Goal: Browse casually: Explore the website without a specific task or goal

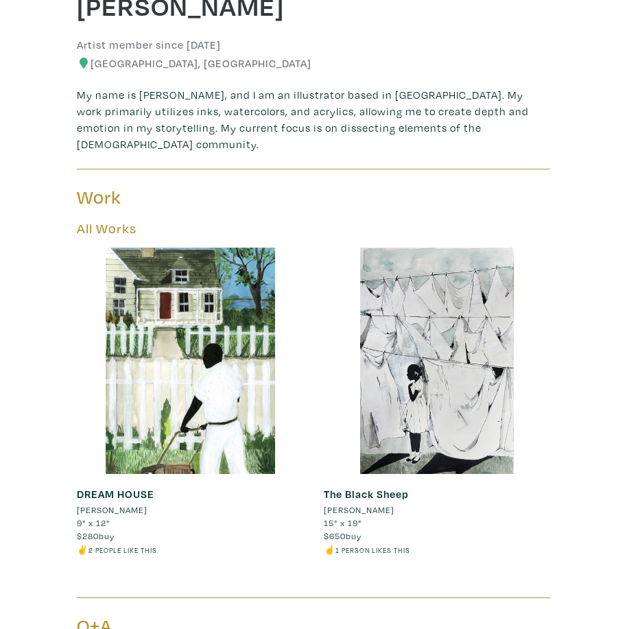
scroll to position [412, 0]
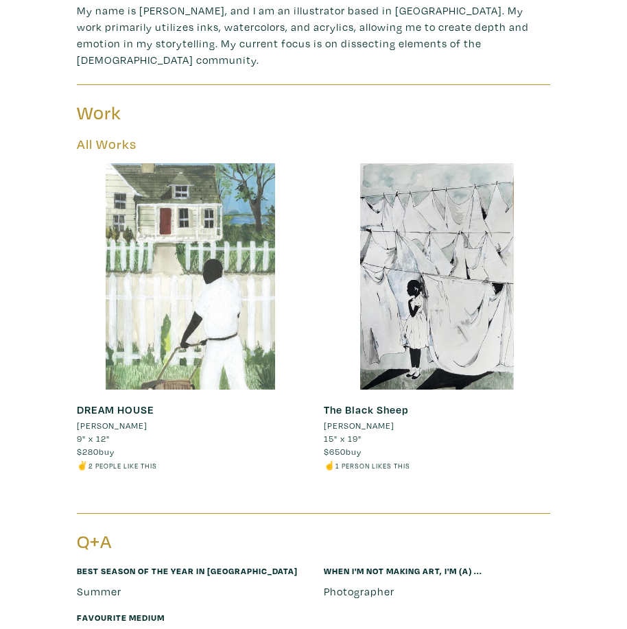
click at [239, 311] on div at bounding box center [190, 276] width 226 height 226
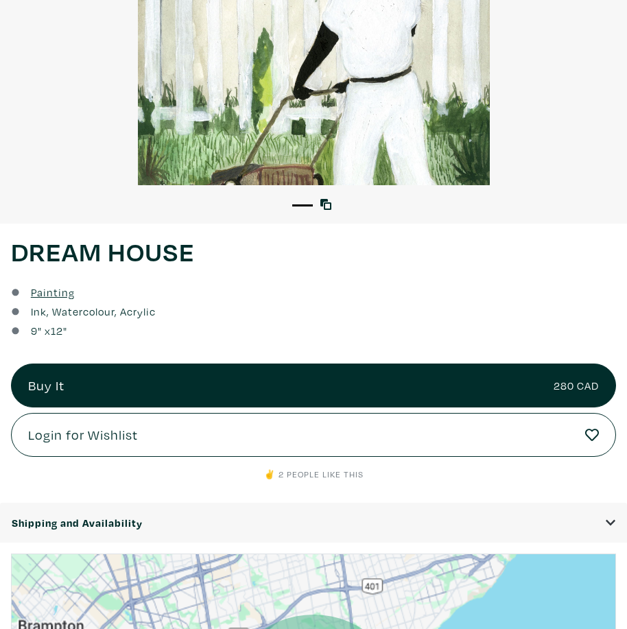
scroll to position [480, 0]
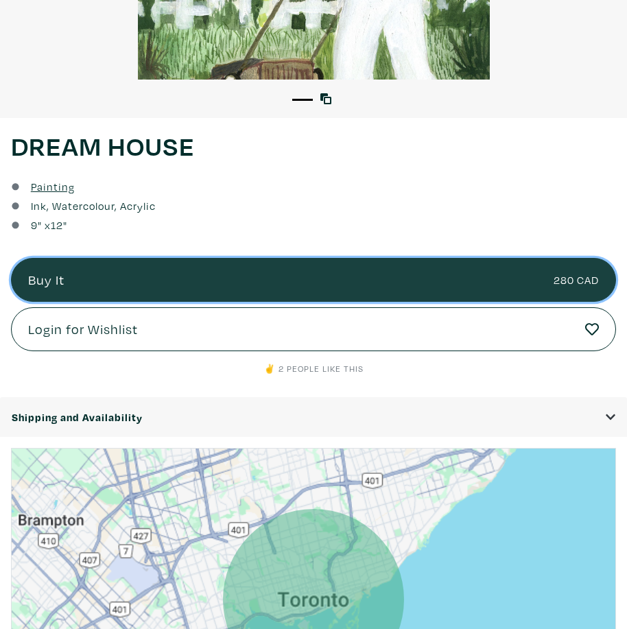
click at [456, 282] on link "Buy It 280 CAD" at bounding box center [313, 280] width 605 height 44
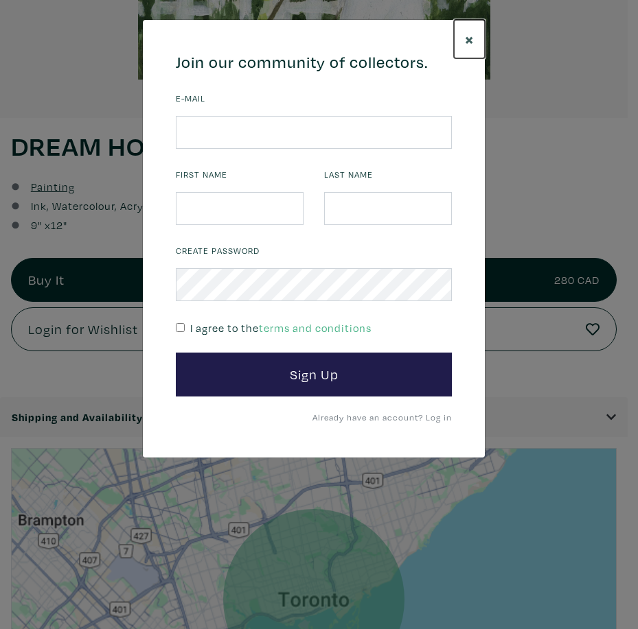
click at [468, 39] on span "×" at bounding box center [469, 38] width 9 height 21
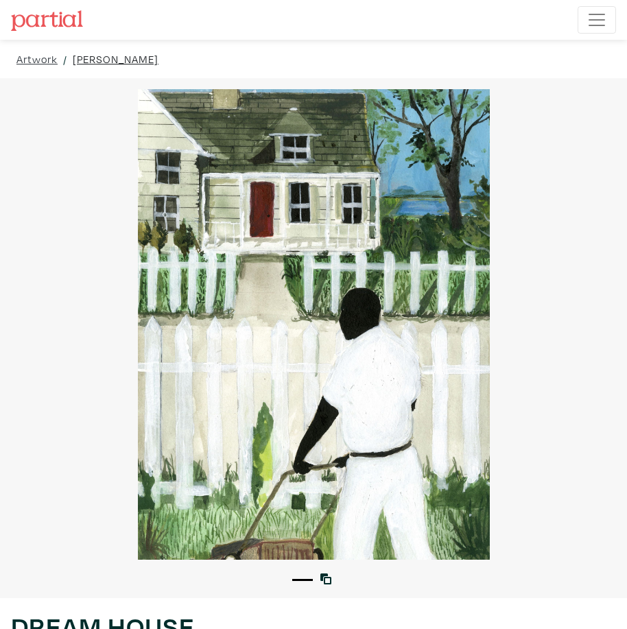
click at [95, 62] on link "Shamika Pierre" at bounding box center [116, 59] width 86 height 16
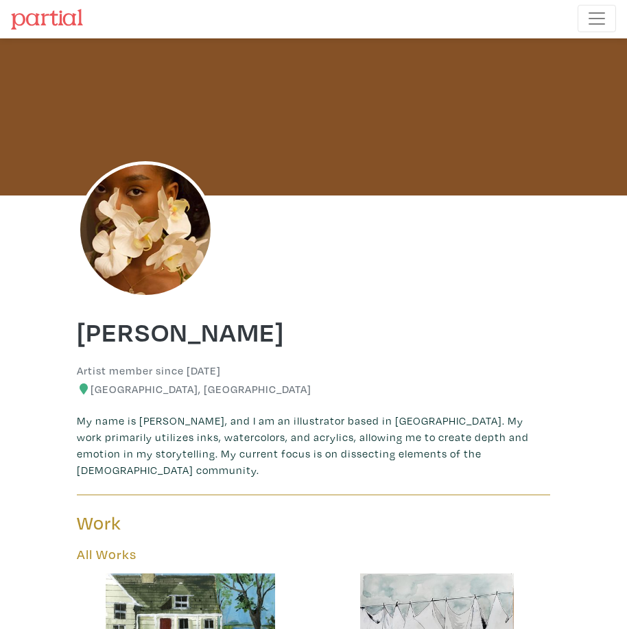
scroll to position [275, 0]
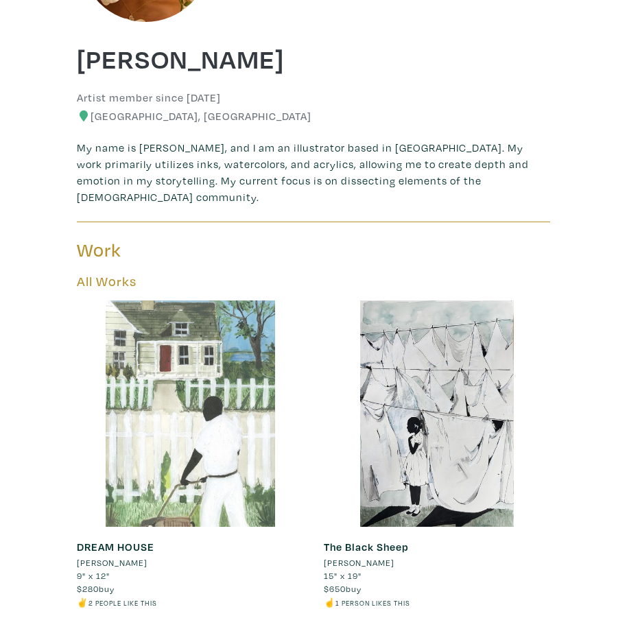
click at [173, 432] on div at bounding box center [190, 414] width 226 height 226
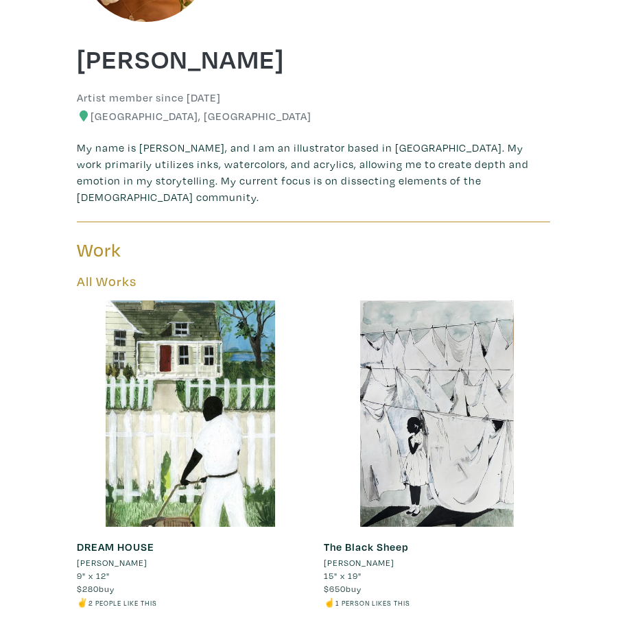
scroll to position [0, 0]
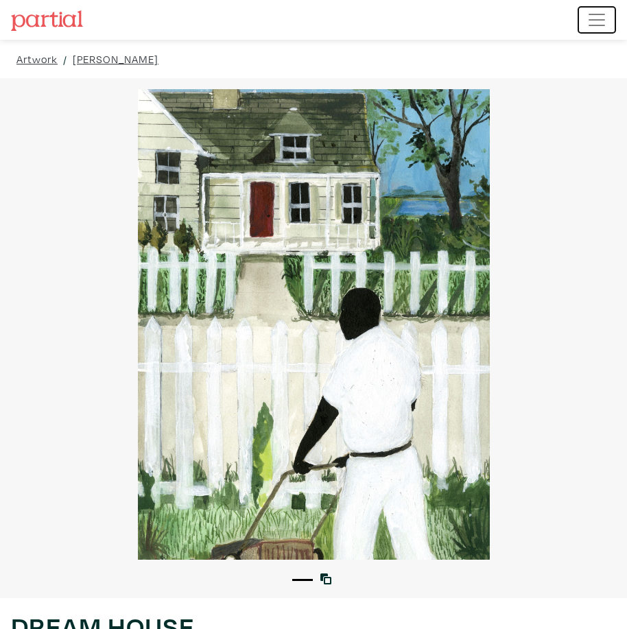
click at [595, 25] on span "Toggle navigation" at bounding box center [597, 20] width 21 height 21
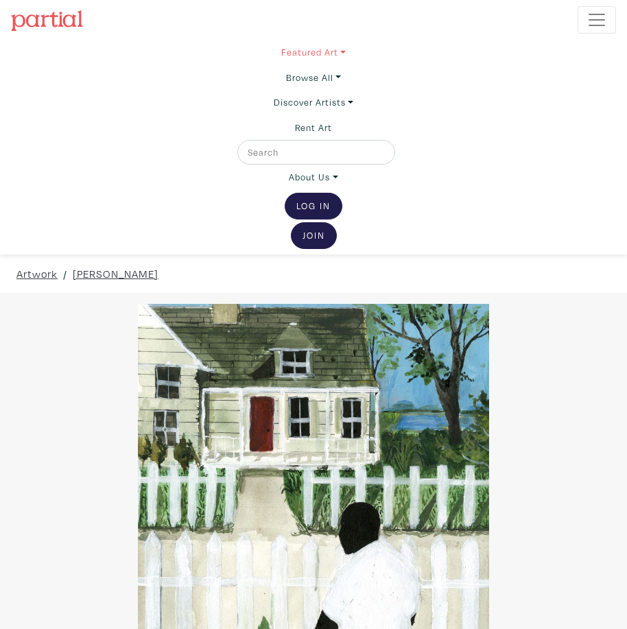
click at [341, 49] on link "Featured Art" at bounding box center [313, 52] width 65 height 25
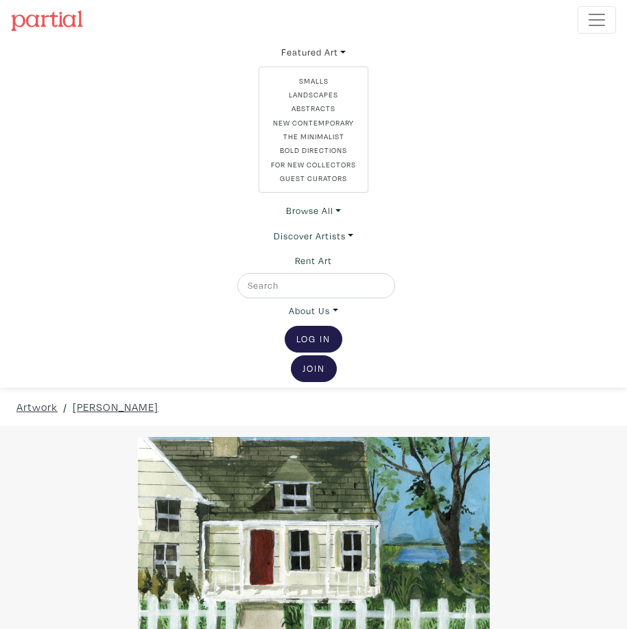
click at [332, 167] on link "For New Collectors" at bounding box center [313, 164] width 86 height 11
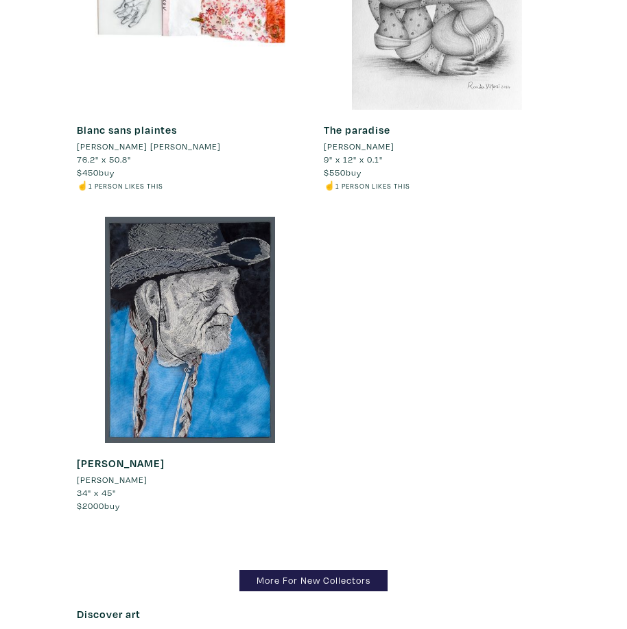
scroll to position [18486, 0]
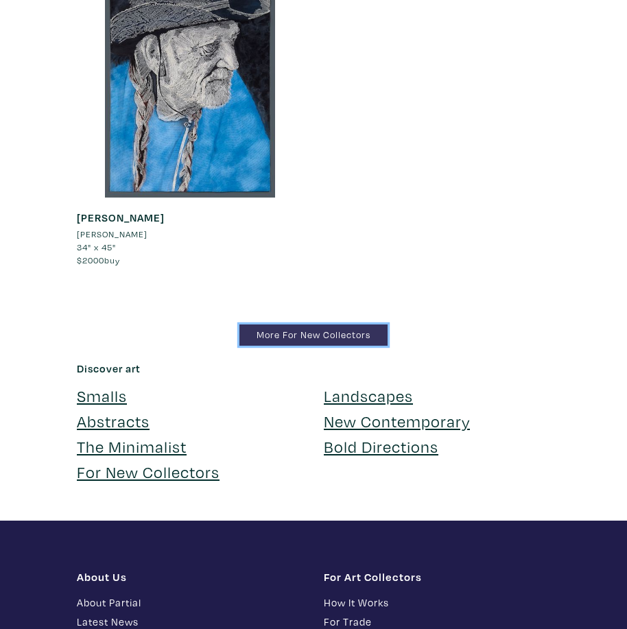
click at [354, 332] on link "More For New Collectors" at bounding box center [314, 335] width 148 height 21
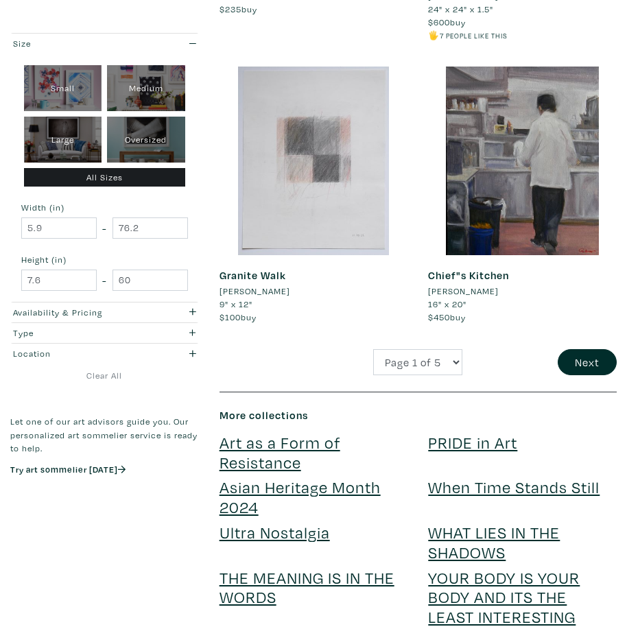
scroll to position [3569, 0]
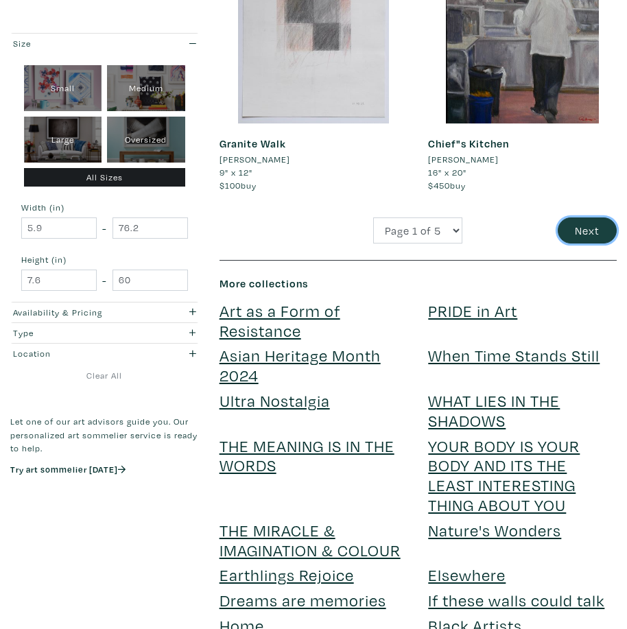
click at [589, 228] on button "Next" at bounding box center [587, 231] width 59 height 26
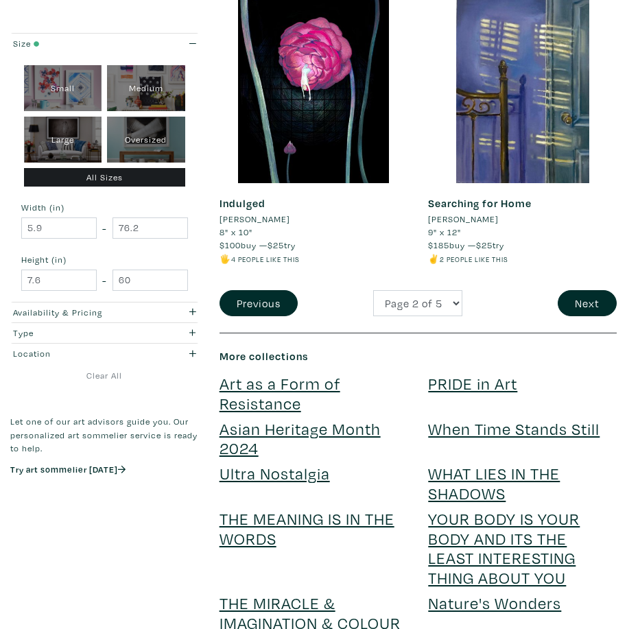
scroll to position [3637, 0]
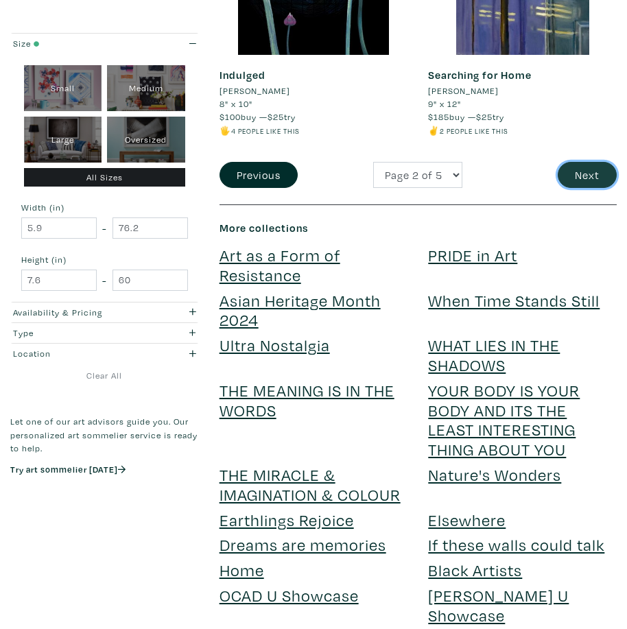
click at [579, 172] on button "Next" at bounding box center [587, 175] width 59 height 26
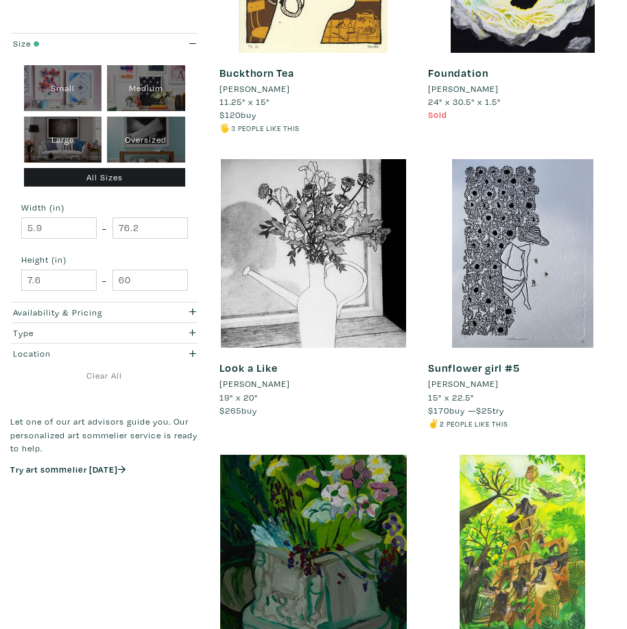
scroll to position [3225, 0]
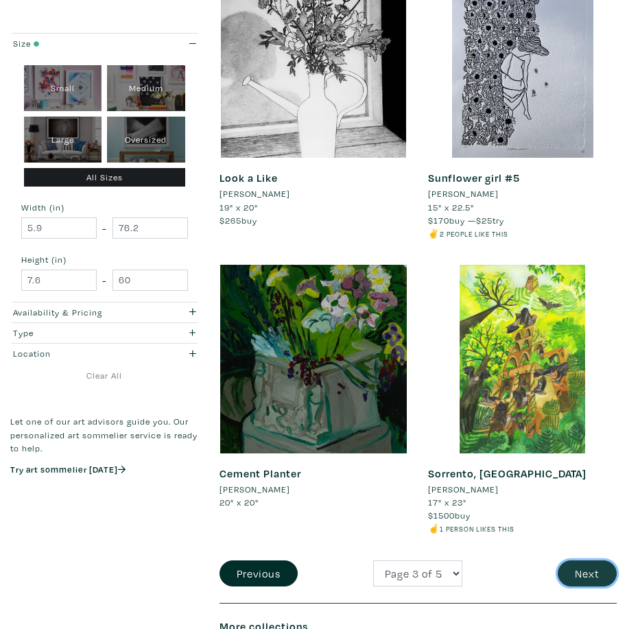
click at [607, 561] on button "Next" at bounding box center [587, 574] width 59 height 26
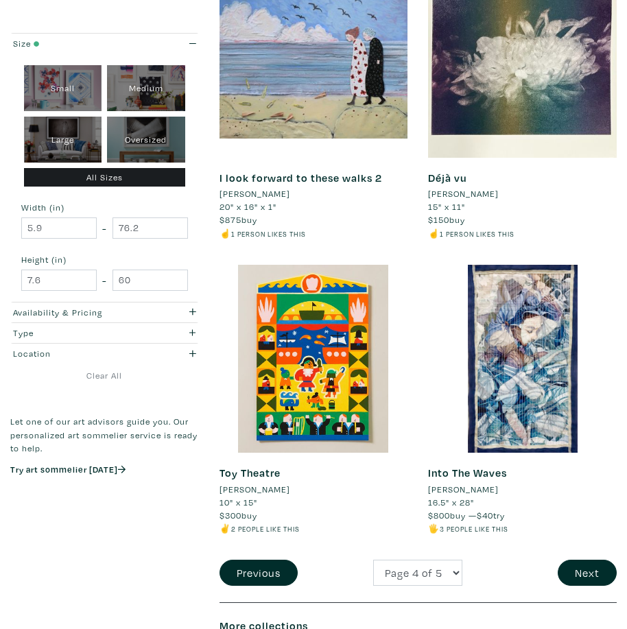
scroll to position [3363, 0]
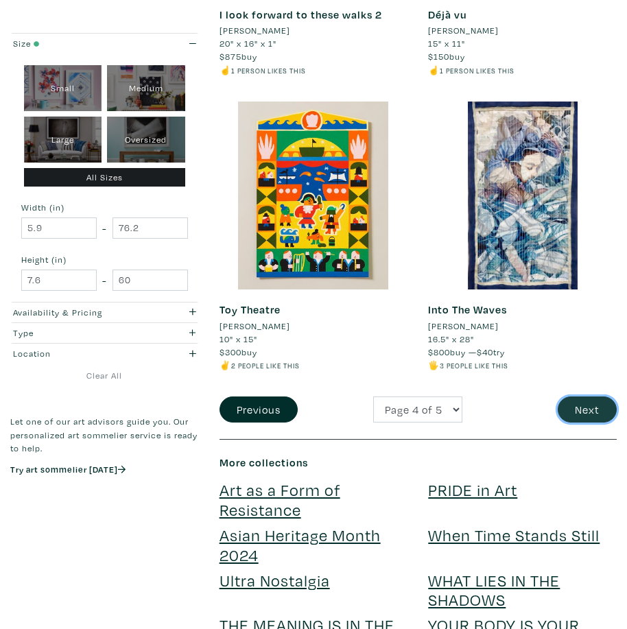
drag, startPoint x: 597, startPoint y: 418, endPoint x: 588, endPoint y: 421, distance: 9.6
click at [595, 418] on button "Next" at bounding box center [587, 410] width 59 height 26
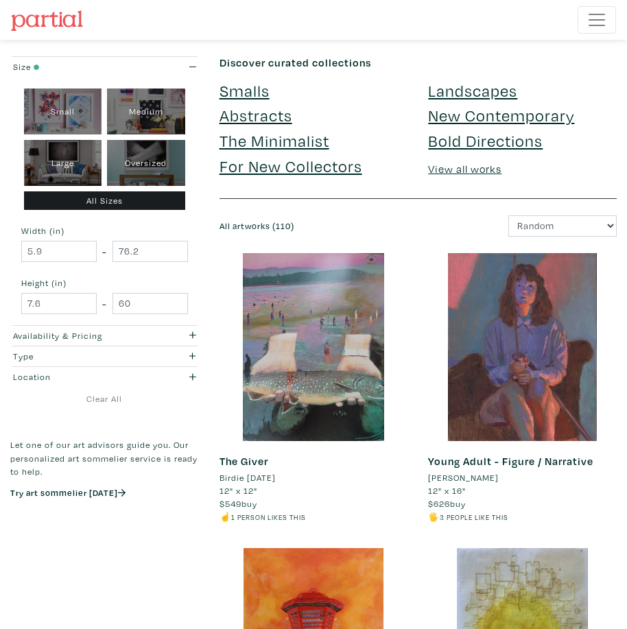
click at [159, 108] on div "Medium" at bounding box center [146, 112] width 78 height 46
type input "16"
type input "28"
type input "16"
type input "28"
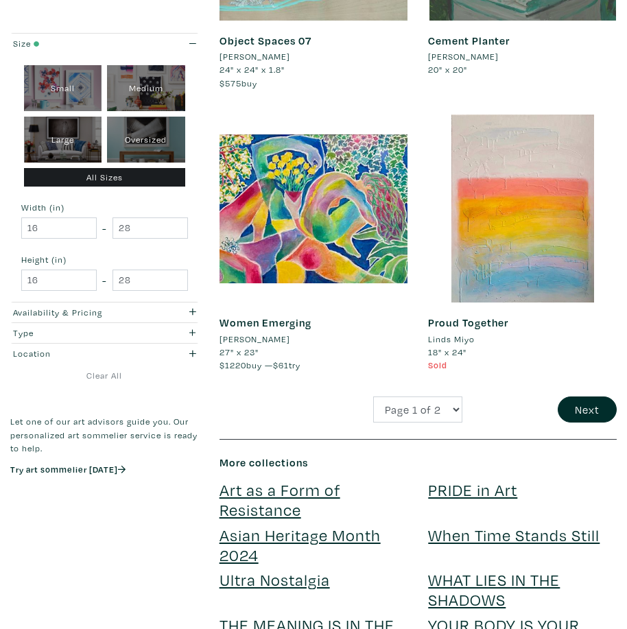
scroll to position [3363, 0]
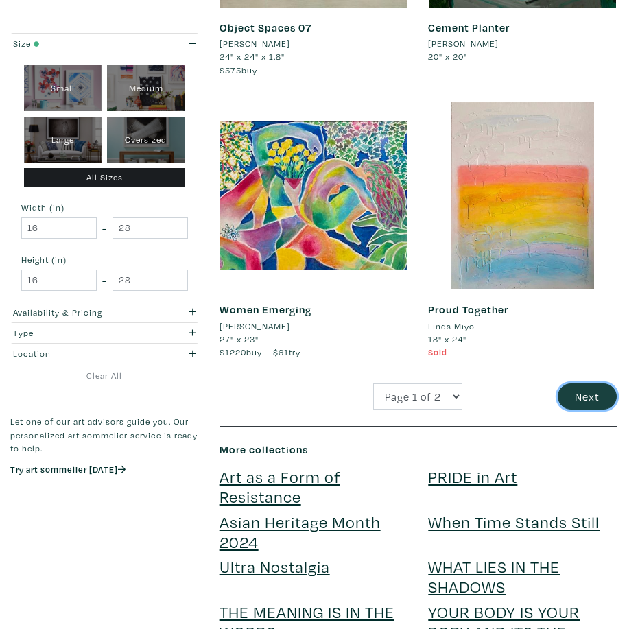
click at [589, 405] on button "Next" at bounding box center [587, 397] width 59 height 26
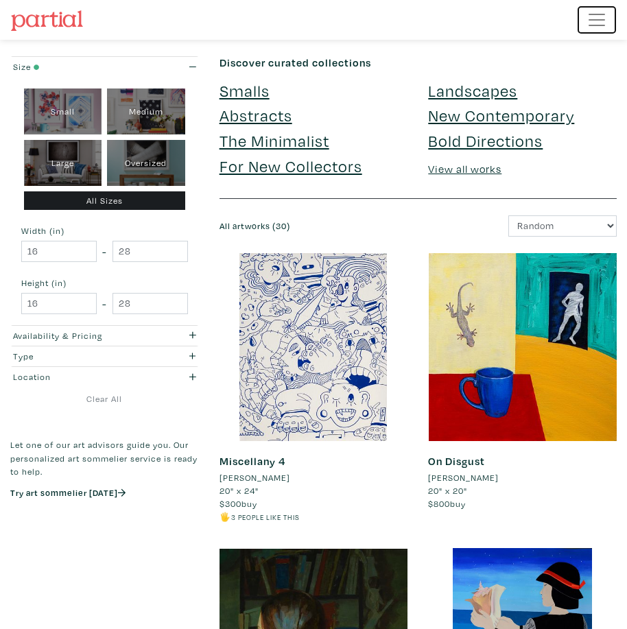
click at [594, 23] on span "Toggle navigation" at bounding box center [597, 20] width 21 height 21
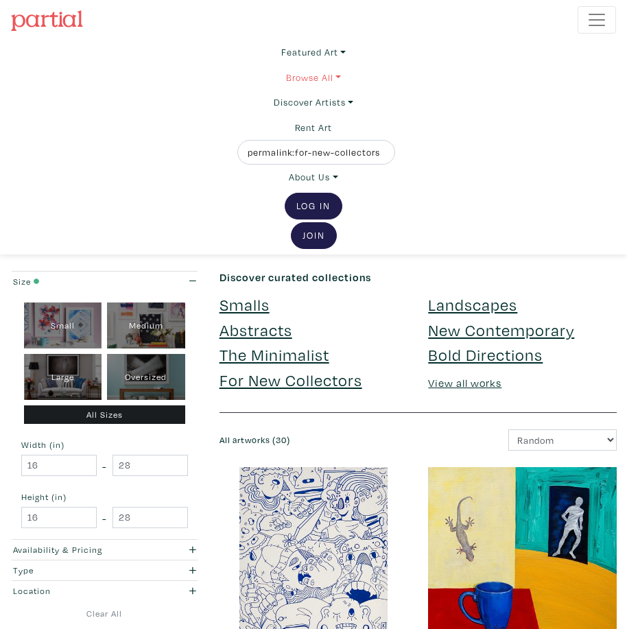
click at [331, 65] on link "Browse All" at bounding box center [313, 52] width 65 height 25
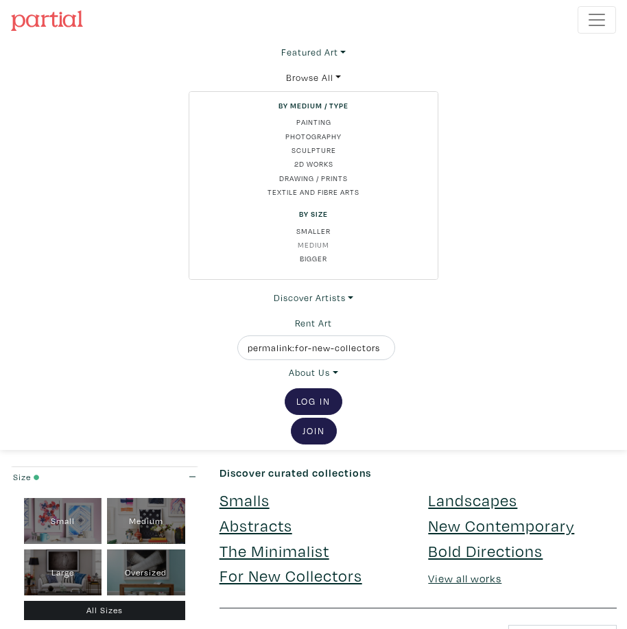
click at [316, 243] on link "Medium" at bounding box center [313, 245] width 226 height 11
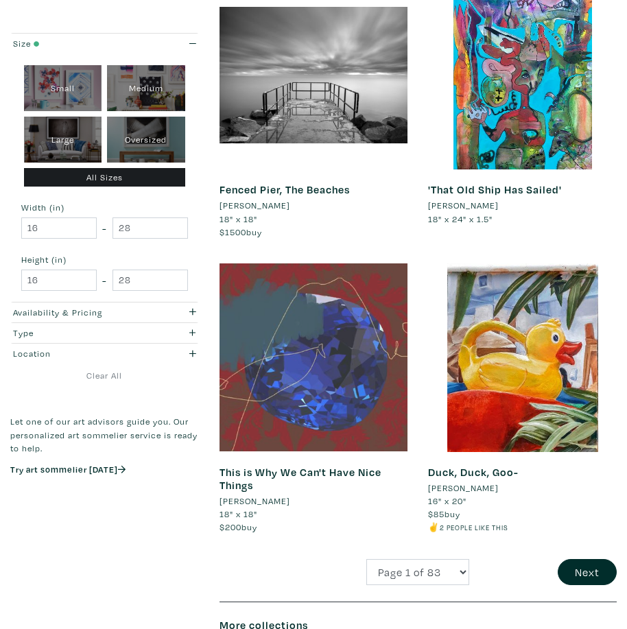
scroll to position [3294, 0]
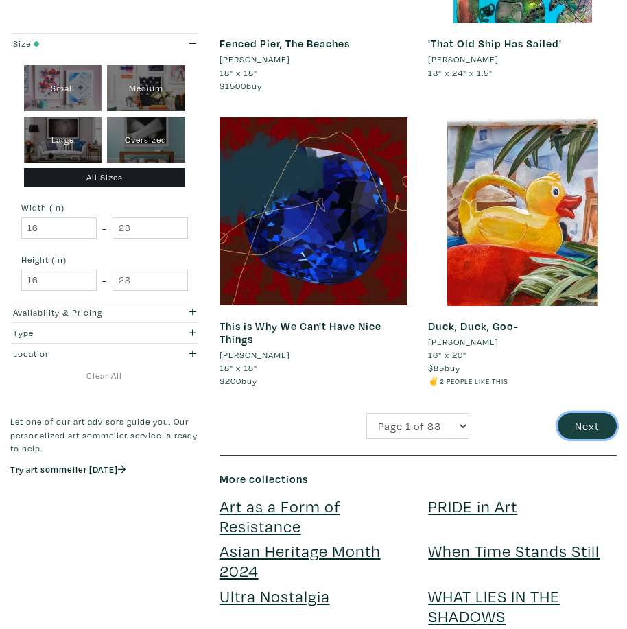
click at [575, 424] on button "Next" at bounding box center [587, 426] width 59 height 26
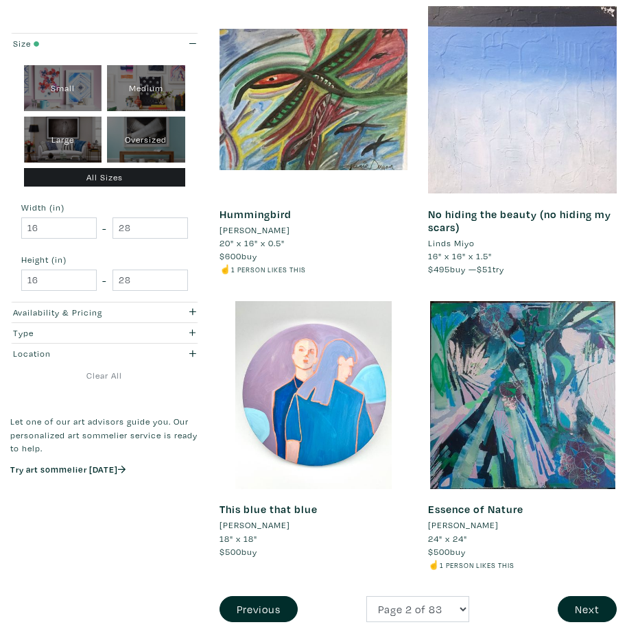
scroll to position [3294, 0]
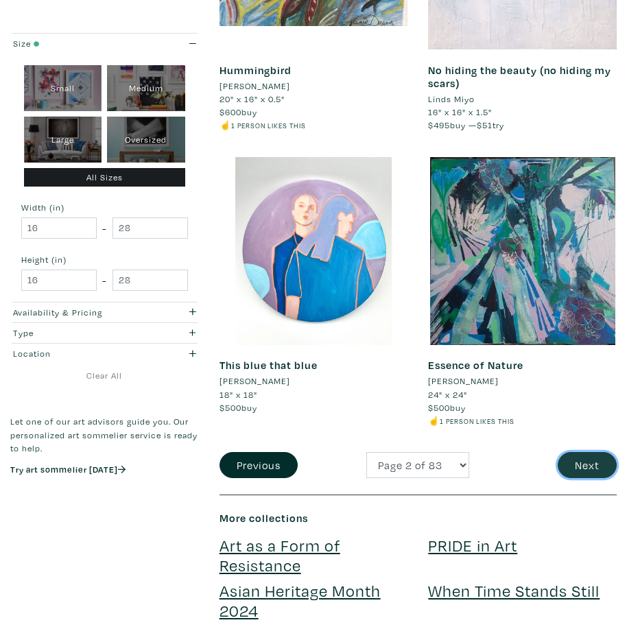
click at [589, 471] on button "Next" at bounding box center [587, 465] width 59 height 26
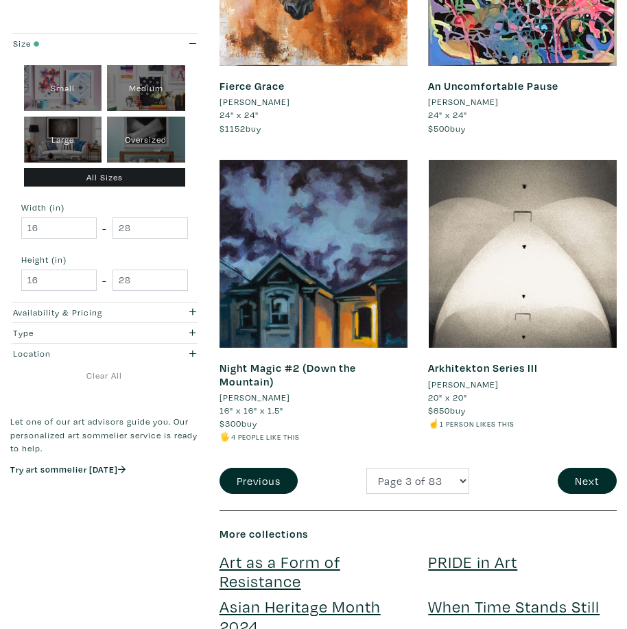
scroll to position [3294, 0]
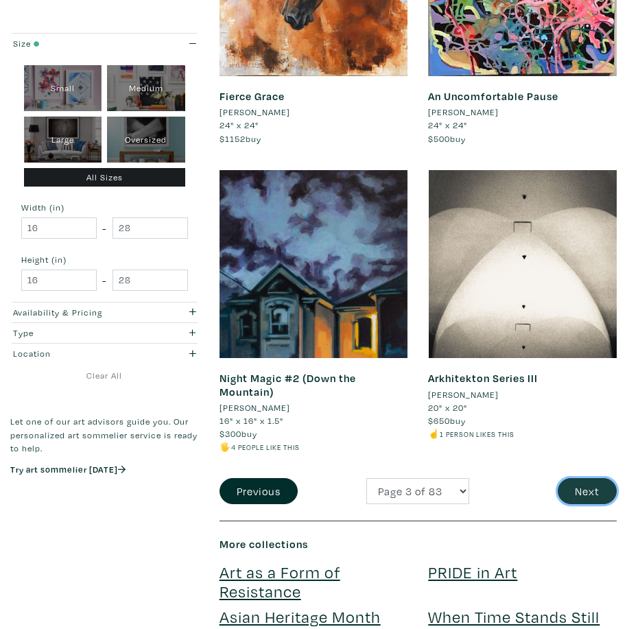
click at [585, 486] on button "Next" at bounding box center [587, 491] width 59 height 26
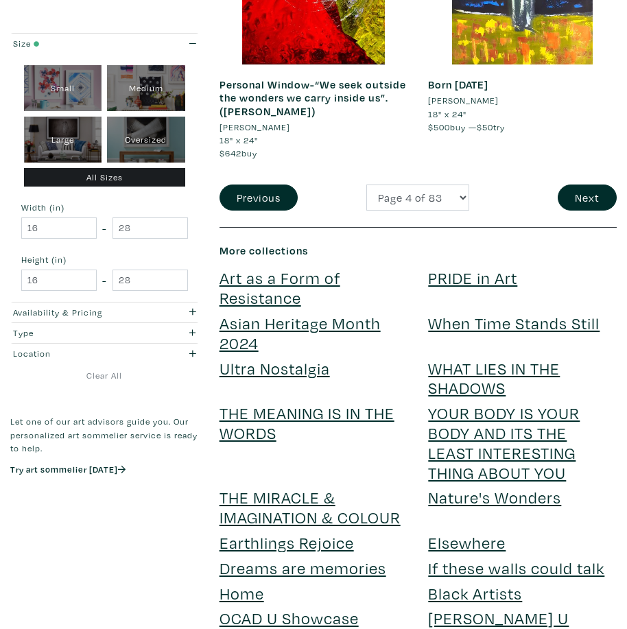
scroll to position [3706, 0]
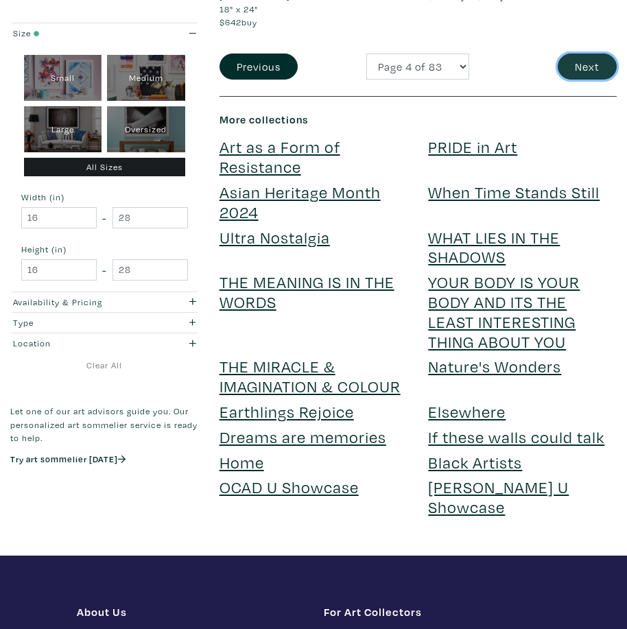
click at [599, 65] on button "Next" at bounding box center [587, 67] width 59 height 26
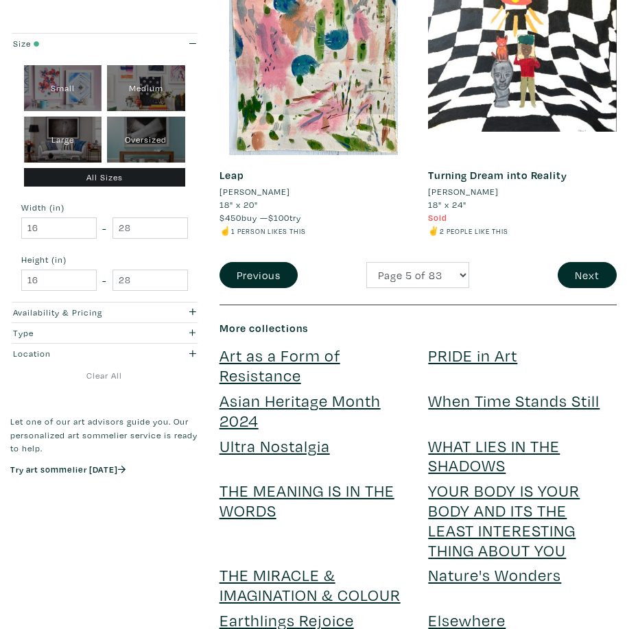
scroll to position [3431, 0]
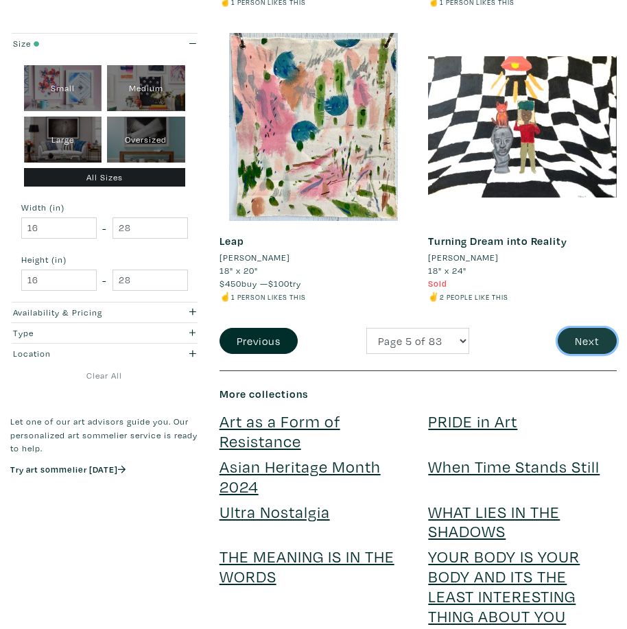
click at [592, 346] on button "Next" at bounding box center [587, 341] width 59 height 26
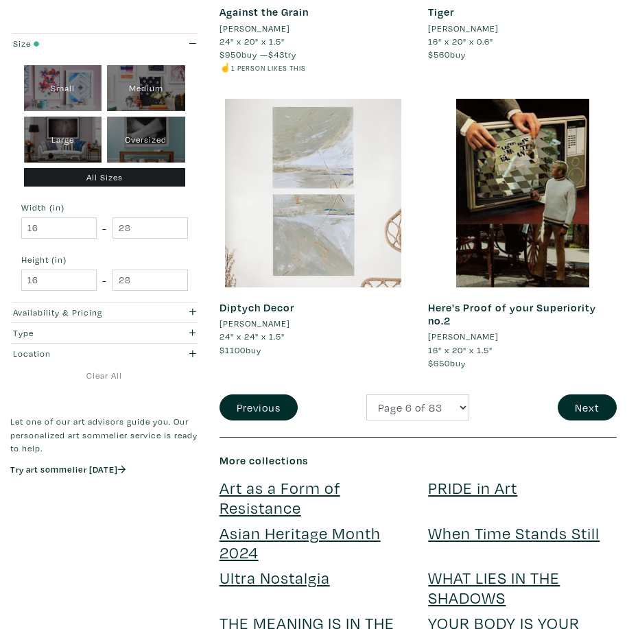
scroll to position [3363, 0]
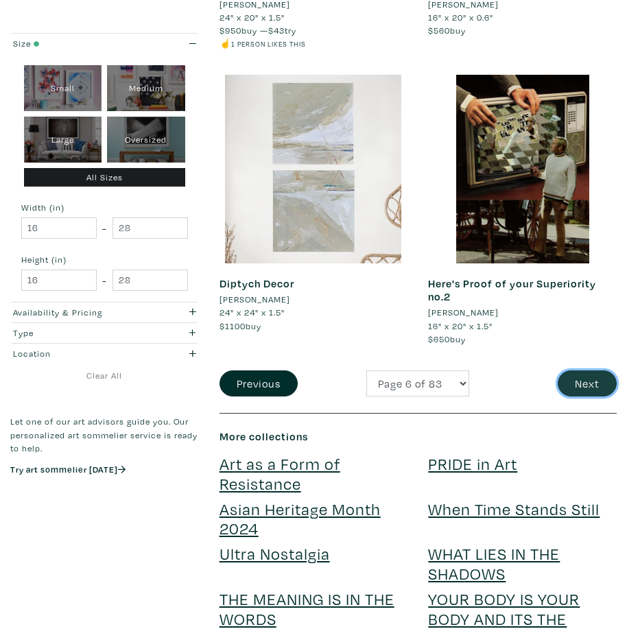
click at [594, 375] on button "Next" at bounding box center [587, 384] width 59 height 26
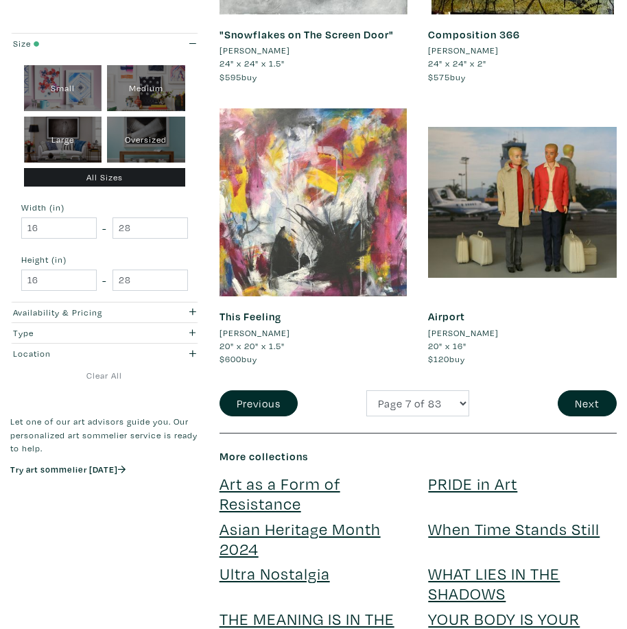
scroll to position [3363, 0]
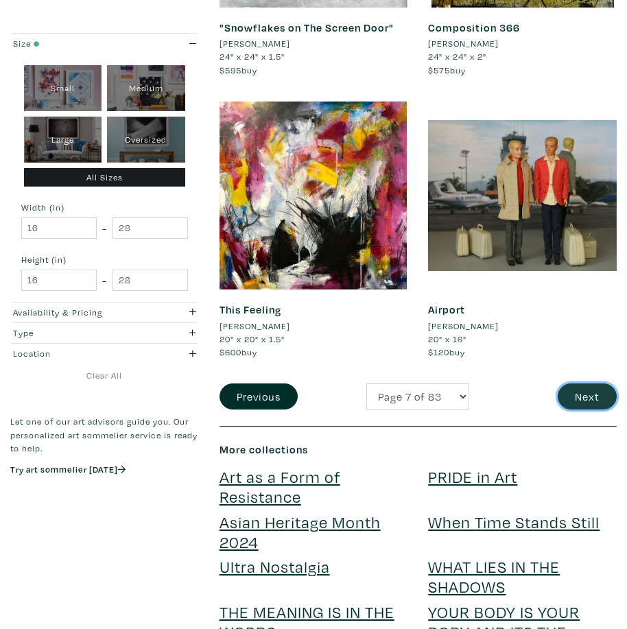
click at [592, 386] on button "Next" at bounding box center [587, 397] width 59 height 26
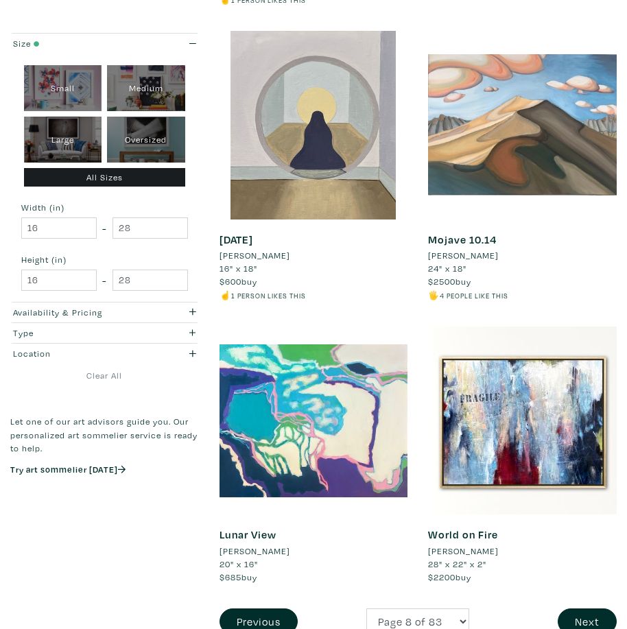
scroll to position [3294, 0]
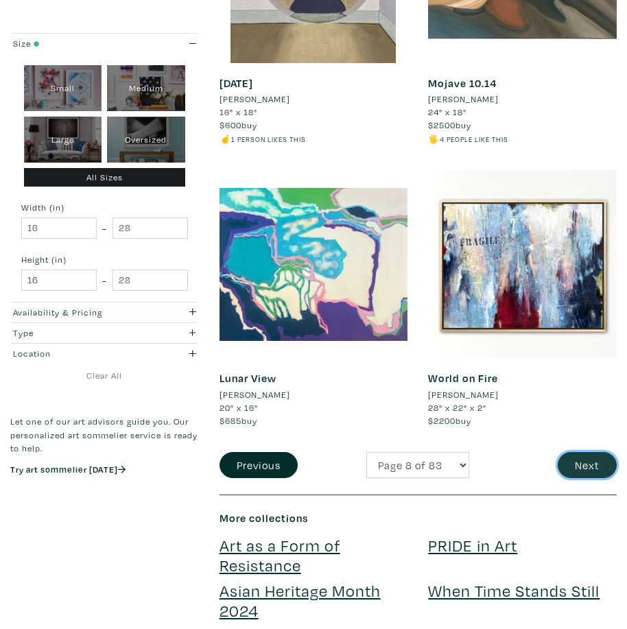
click at [563, 469] on button "Next" at bounding box center [587, 465] width 59 height 26
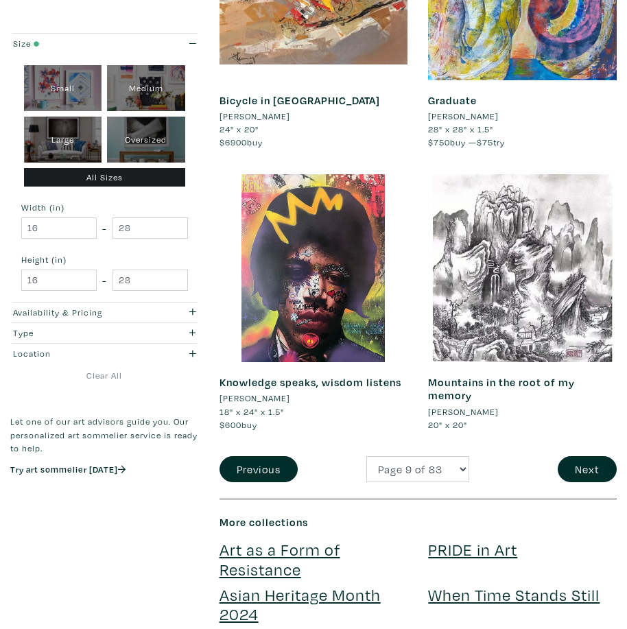
scroll to position [3294, 0]
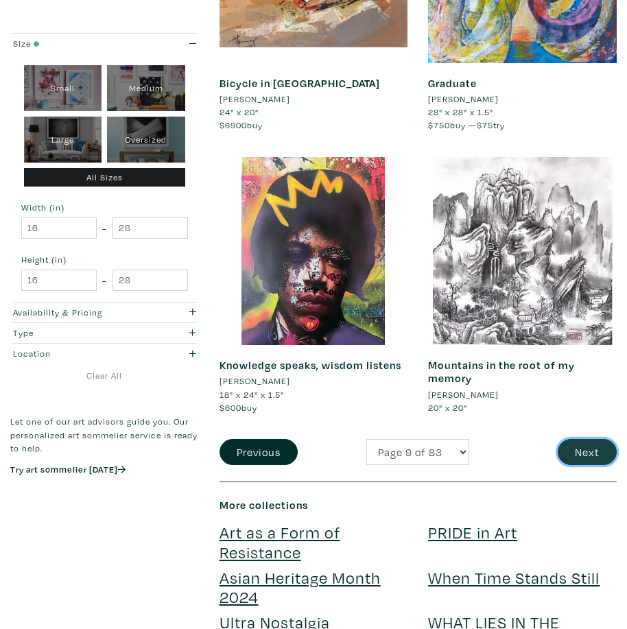
click at [576, 461] on button "Next" at bounding box center [587, 452] width 59 height 26
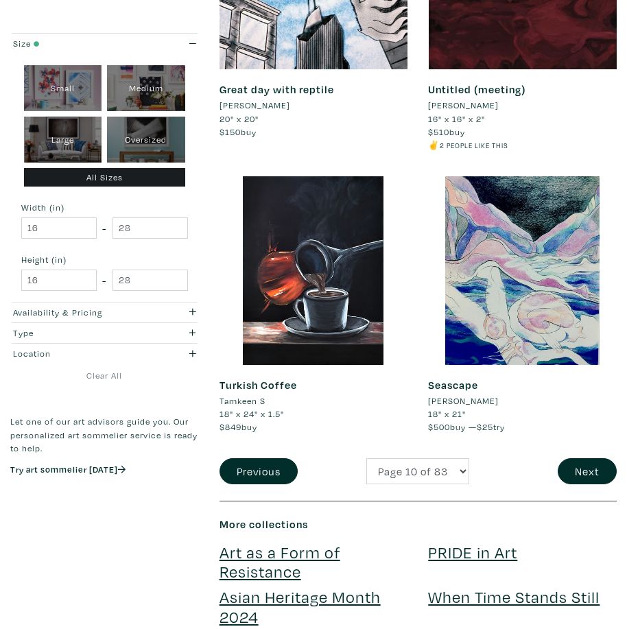
scroll to position [3500, 0]
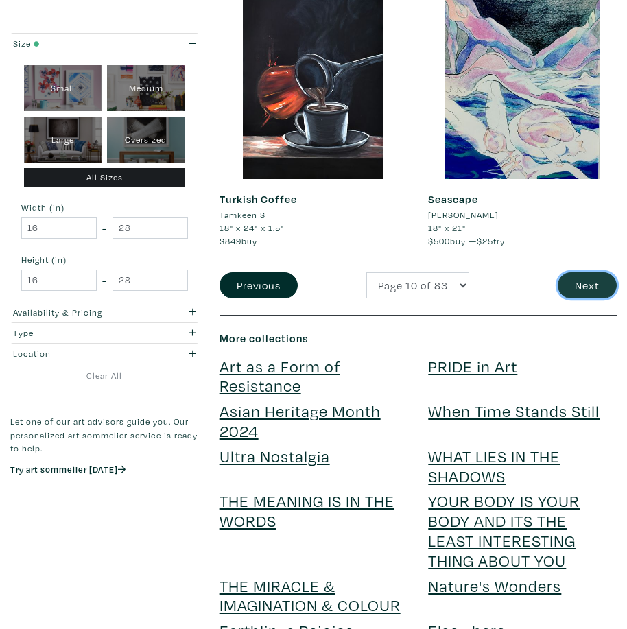
click at [596, 272] on button "Next" at bounding box center [587, 285] width 59 height 26
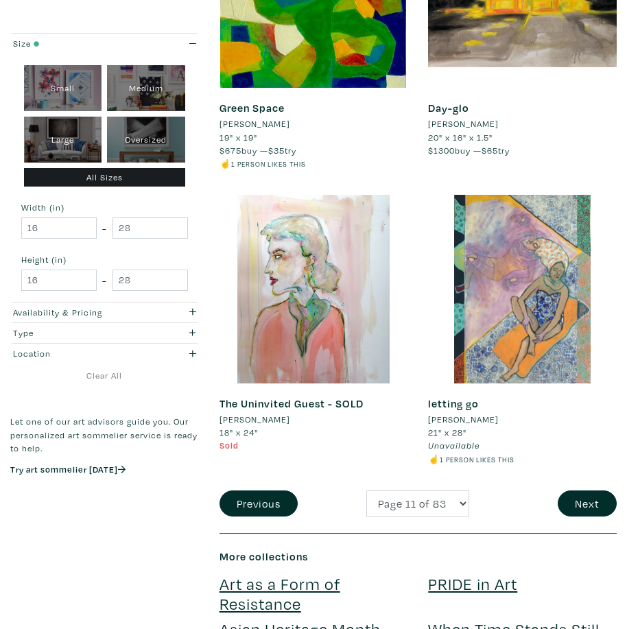
scroll to position [3225, 0]
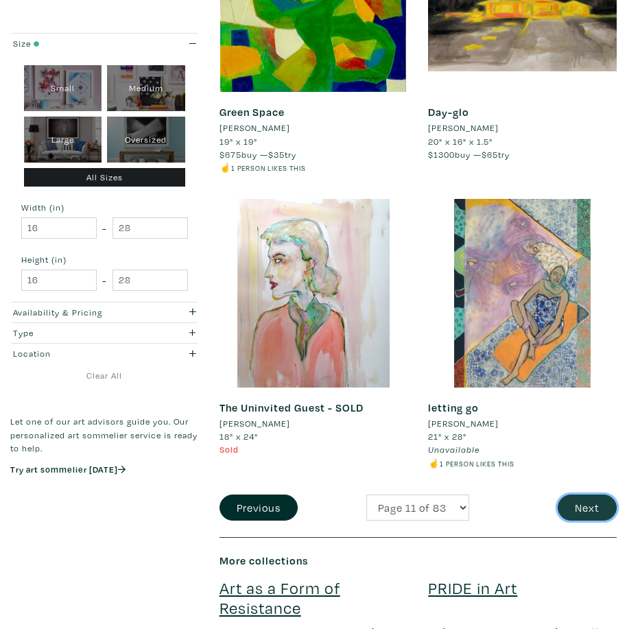
click at [581, 500] on button "Next" at bounding box center [587, 508] width 59 height 26
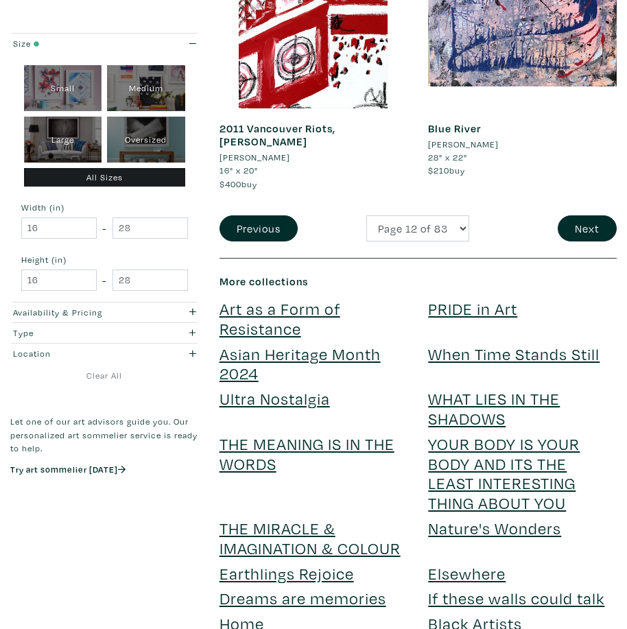
scroll to position [3637, 0]
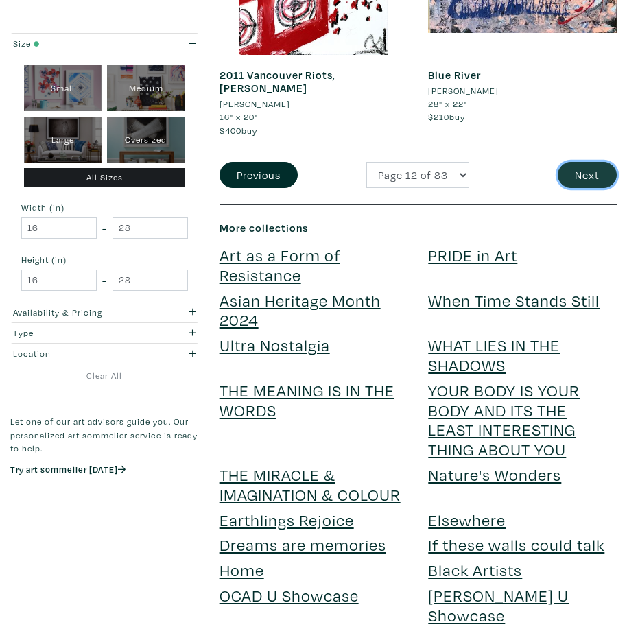
click at [574, 162] on button "Next" at bounding box center [587, 175] width 59 height 26
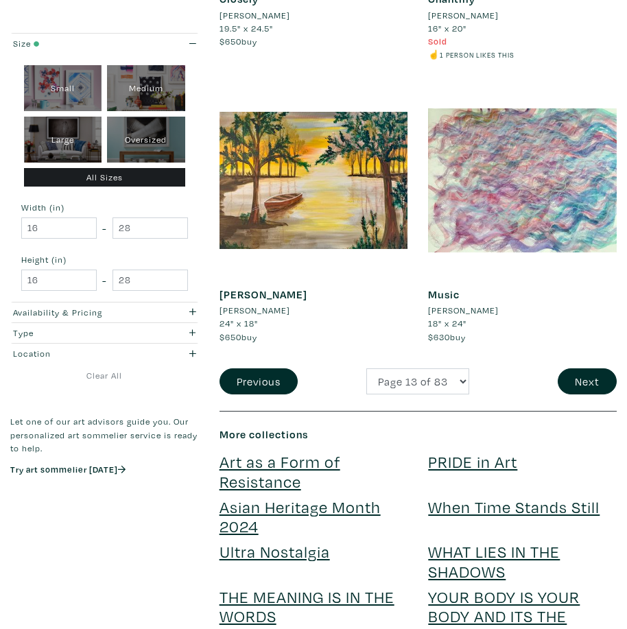
scroll to position [3431, 0]
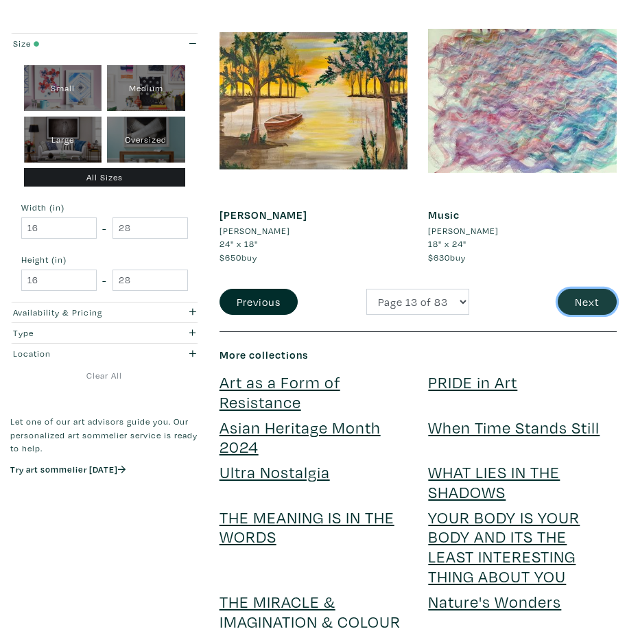
click at [606, 306] on button "Next" at bounding box center [587, 302] width 59 height 26
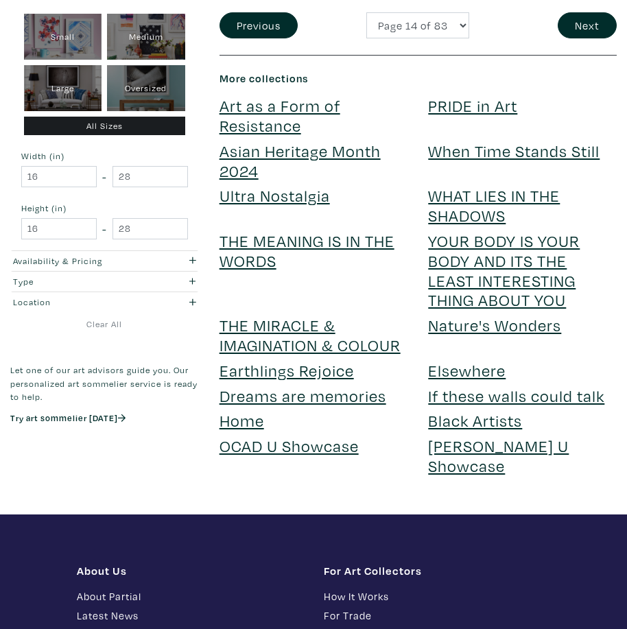
scroll to position [3980, 0]
